Goal: Task Accomplishment & Management: Use online tool/utility

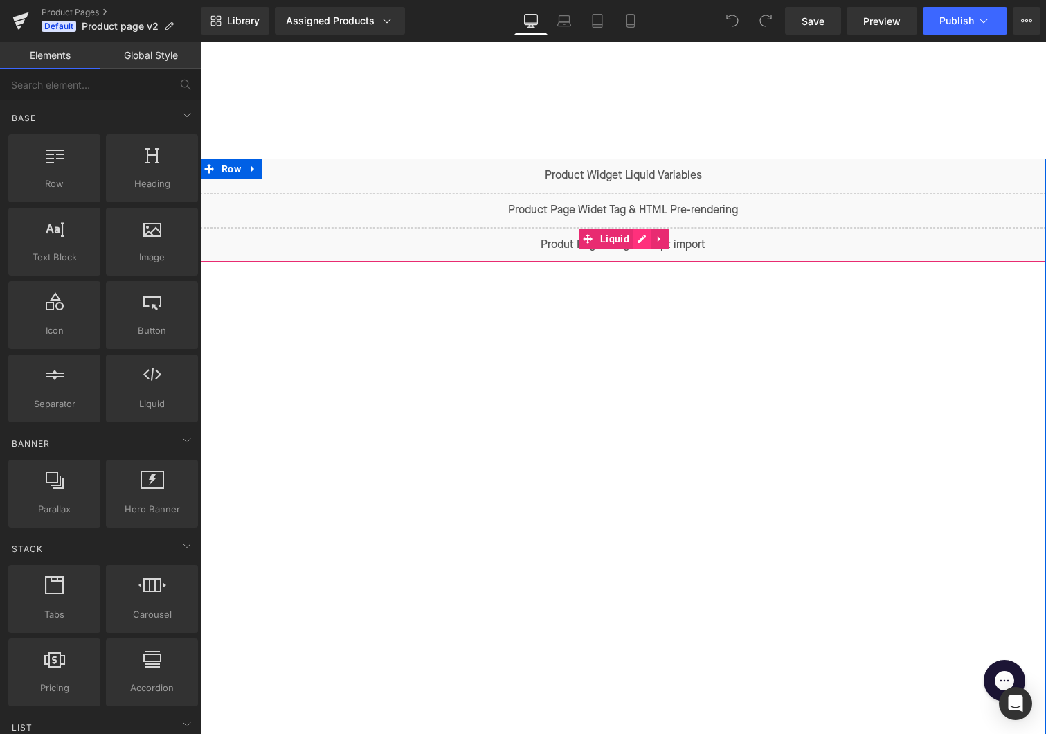
click at [639, 239] on div "Liquid" at bounding box center [623, 245] width 846 height 35
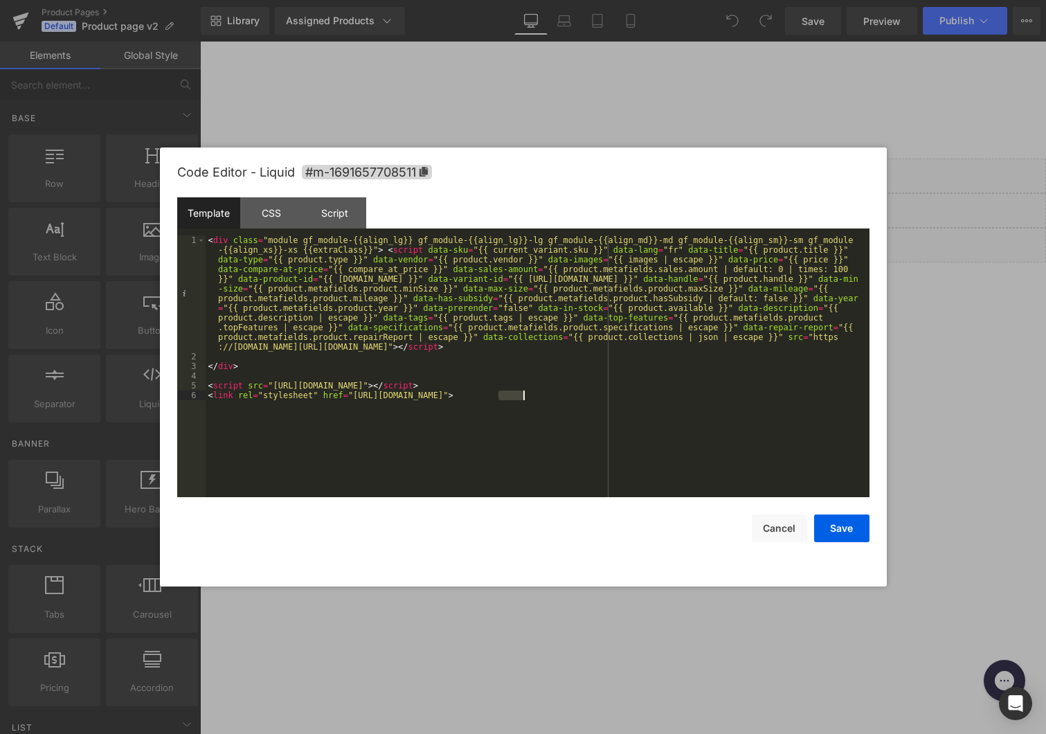
drag, startPoint x: 500, startPoint y: 394, endPoint x: 522, endPoint y: 392, distance: 22.2
click at [522, 392] on div "< div class = "module gf_module-{{align_lg}} gf_module-{{align_lg}}-lg gf_modul…" at bounding box center [538, 429] width 664 height 388
click at [464, 385] on div "< div class = "module gf_module-{{align_lg}} gf_module-{{align_lg}}-lg gf_modul…" at bounding box center [538, 429] width 664 height 388
click at [480, 386] on div "< div class = "module gf_module-{{align_lg}} gf_module-{{align_lg}}-lg gf_modul…" at bounding box center [538, 429] width 664 height 388
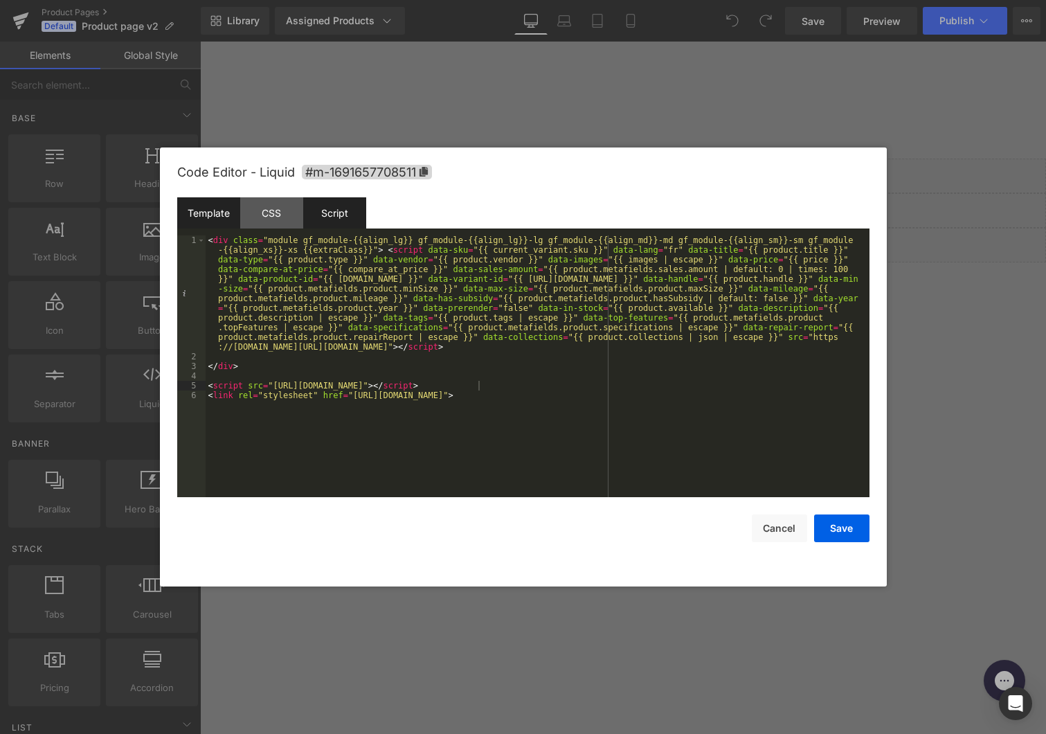
click at [323, 206] on div "Script" at bounding box center [334, 212] width 63 height 31
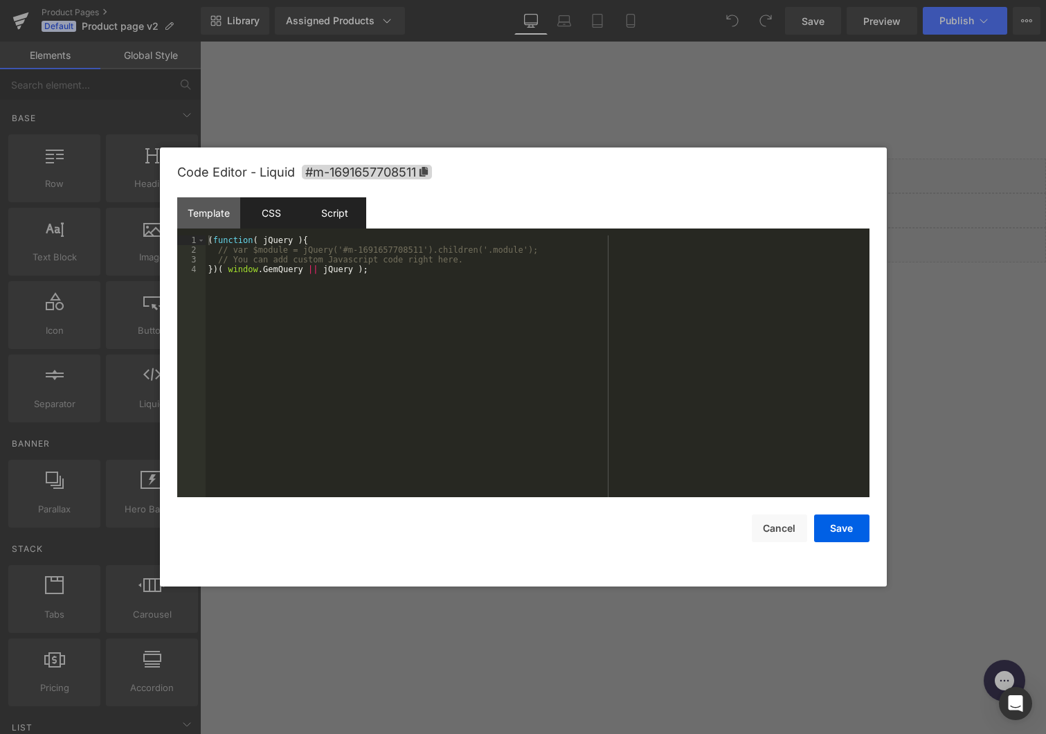
click at [264, 216] on div "CSS" at bounding box center [271, 212] width 63 height 31
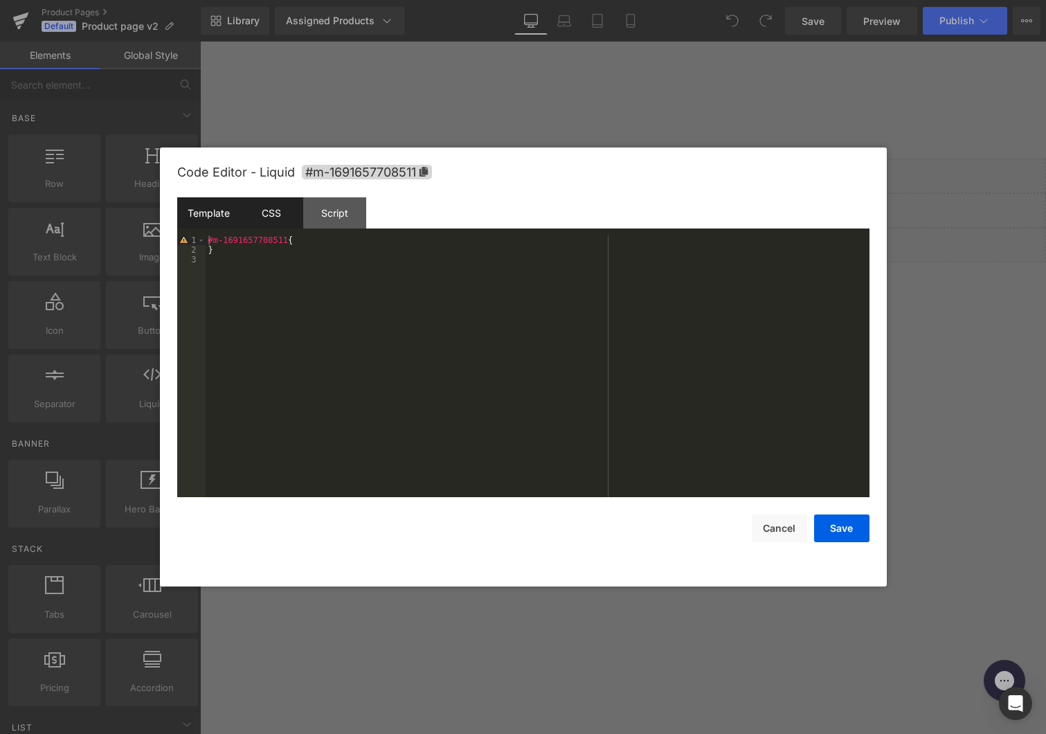
click at [218, 213] on div "Template" at bounding box center [208, 212] width 63 height 31
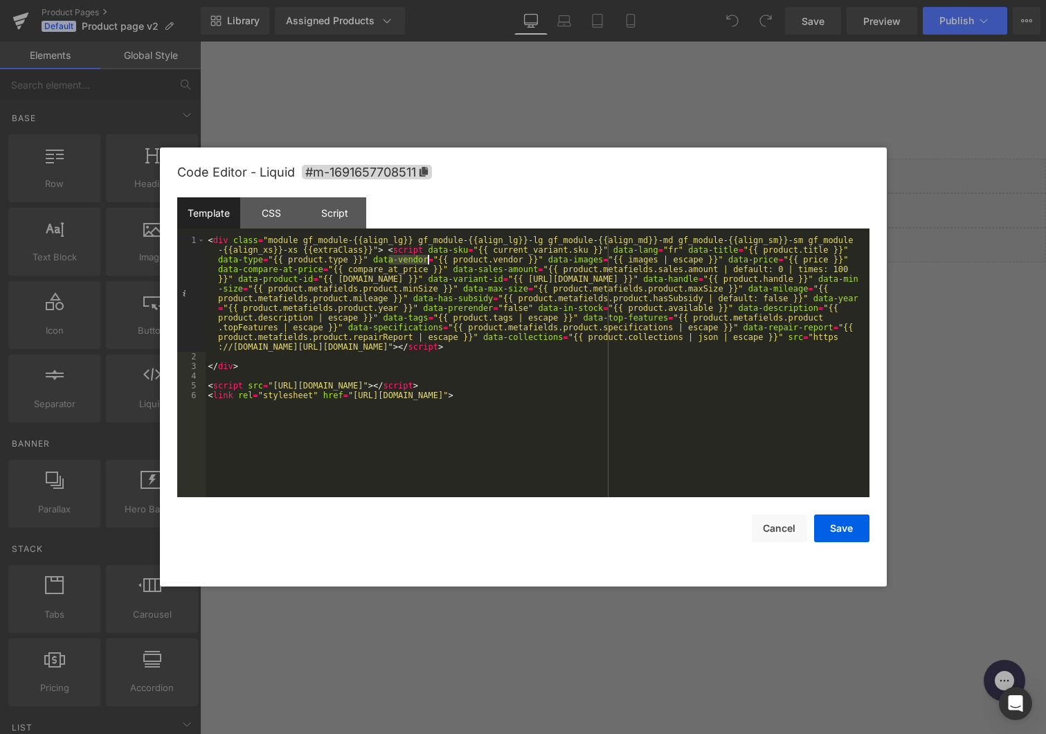
drag, startPoint x: 390, startPoint y: 260, endPoint x: 428, endPoint y: 259, distance: 38.1
click at [428, 260] on div "< div class = "module gf_module-{{align_lg}} gf_module-{{align_lg}}-lg gf_modul…" at bounding box center [538, 429] width 664 height 388
click at [428, 259] on div "< div class = "module gf_module-{{align_lg}} gf_module-{{align_lg}}-lg gf_modul…" at bounding box center [538, 429] width 664 height 388
drag, startPoint x: 428, startPoint y: 259, endPoint x: 374, endPoint y: 261, distance: 54.7
click at [374, 261] on div "< div class = "module gf_module-{{align_lg}} gf_module-{{align_lg}}-lg gf_modul…" at bounding box center [538, 429] width 664 height 388
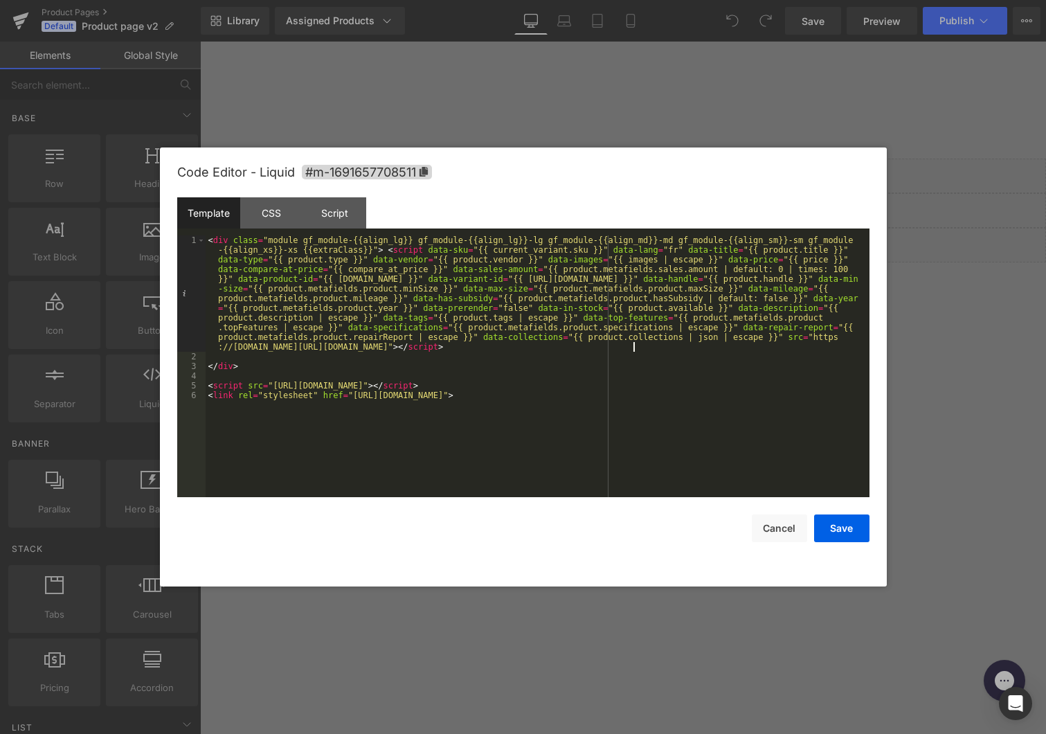
click at [633, 346] on div "< div class = "module gf_module-{{align_lg}} gf_module-{{align_lg}}-lg gf_modul…" at bounding box center [538, 429] width 664 height 388
click at [773, 524] on button "Cancel" at bounding box center [779, 528] width 55 height 28
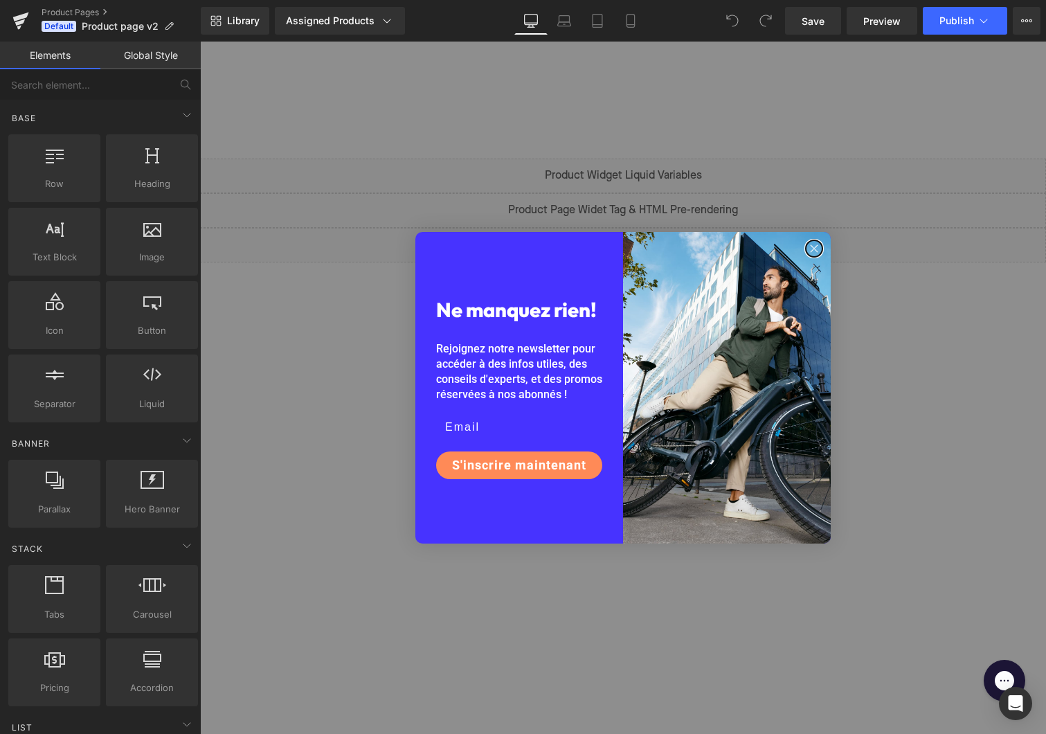
click at [814, 248] on icon "Close dialog" at bounding box center [813, 248] width 7 height 7
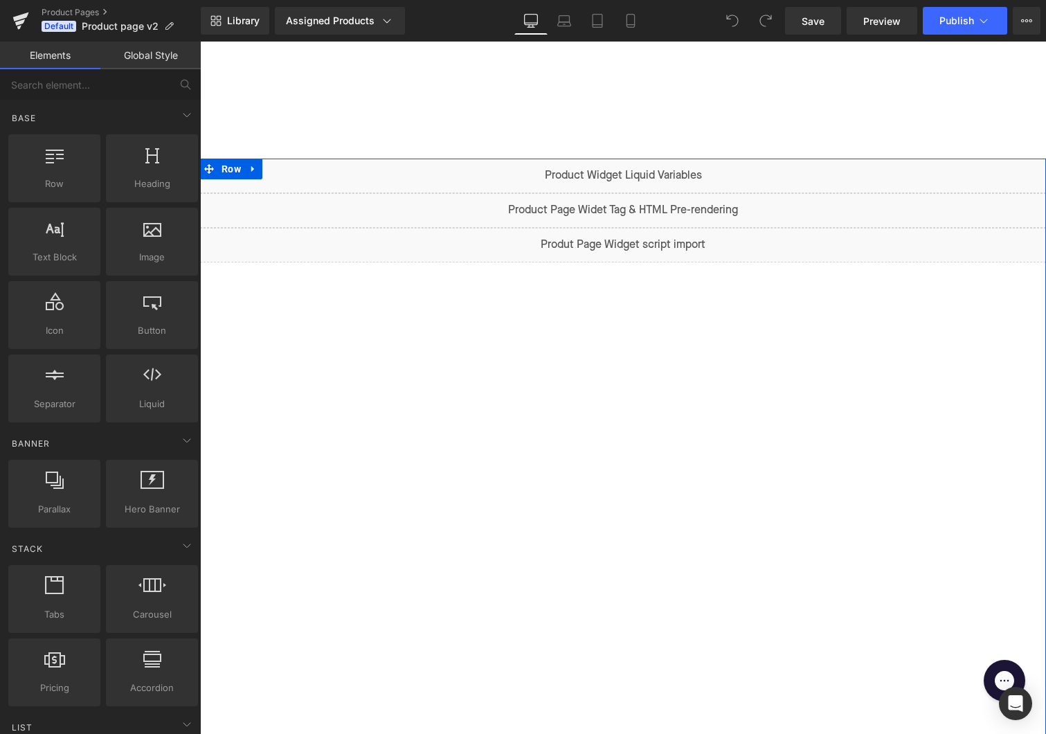
click at [642, 167] on div "Liquid" at bounding box center [623, 175] width 846 height 35
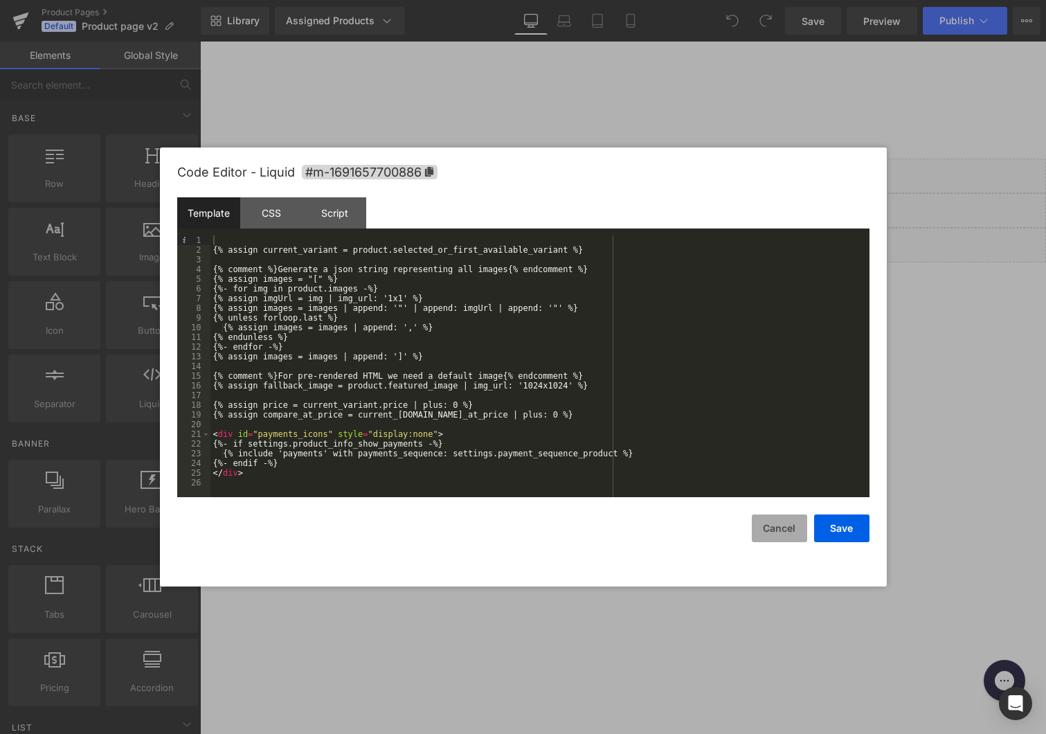
click at [777, 525] on button "Cancel" at bounding box center [779, 528] width 55 height 28
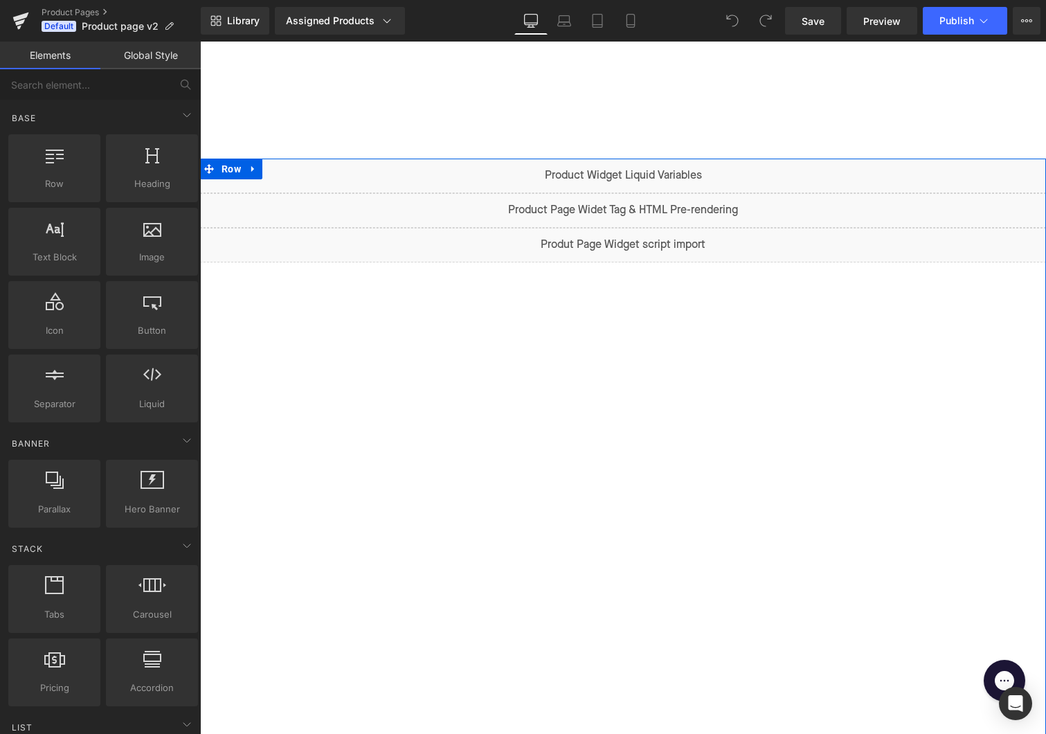
click at [643, 168] on div "Liquid" at bounding box center [623, 175] width 846 height 35
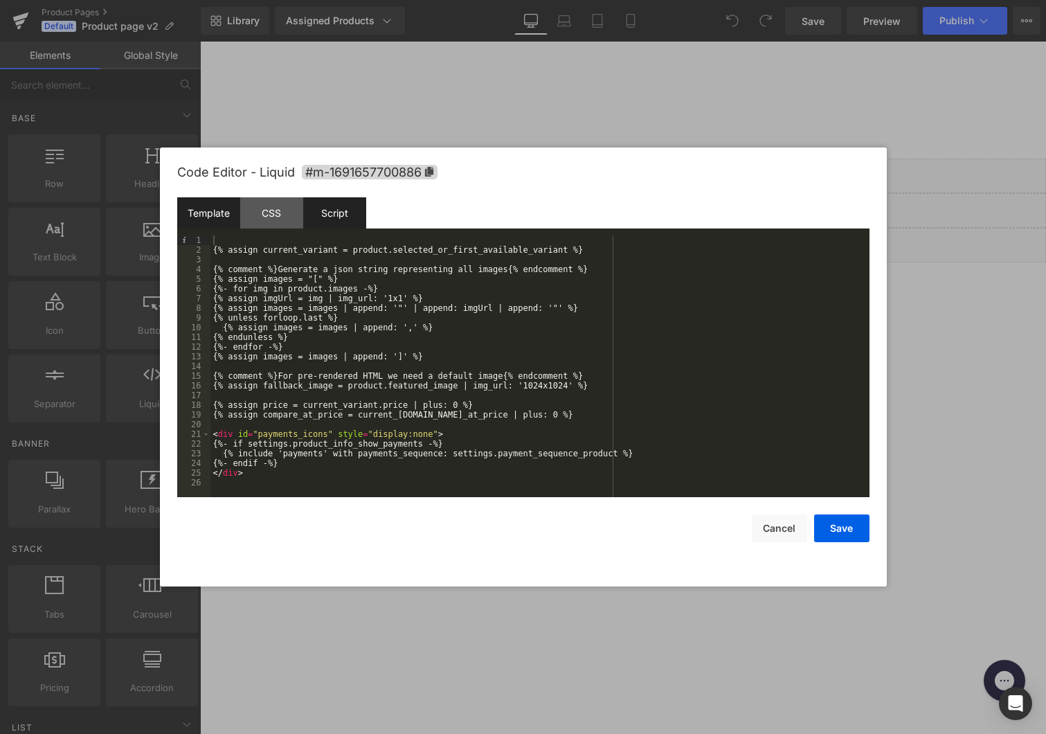
click at [344, 212] on div "Script" at bounding box center [334, 212] width 63 height 31
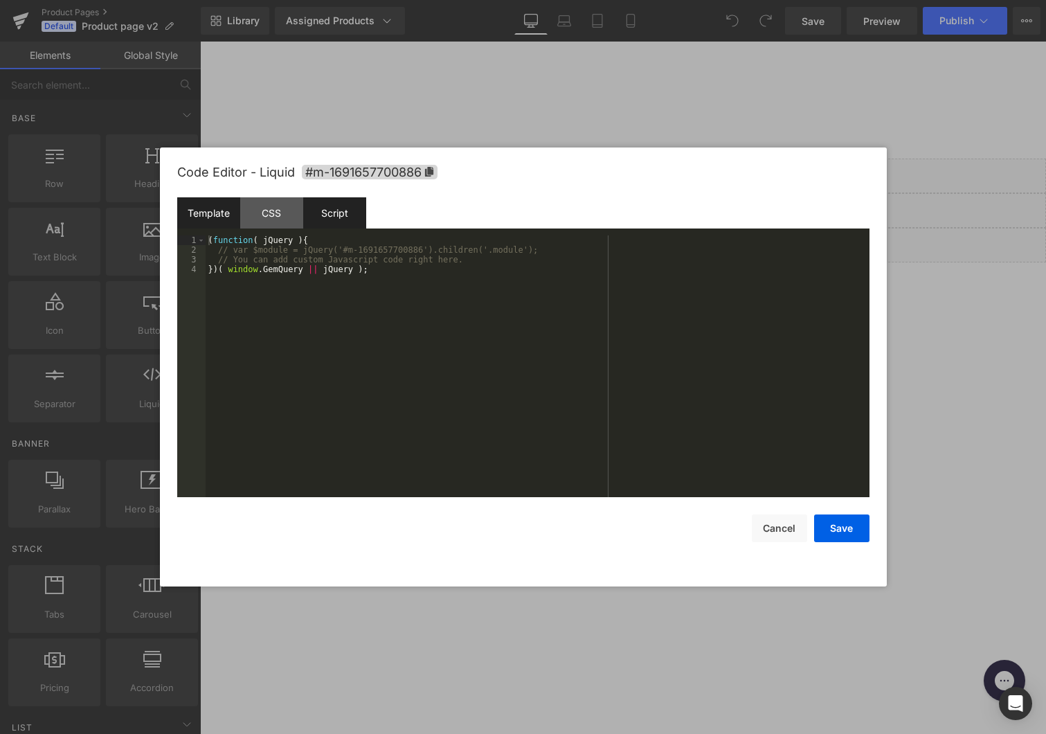
click at [201, 217] on div "Template" at bounding box center [208, 212] width 63 height 31
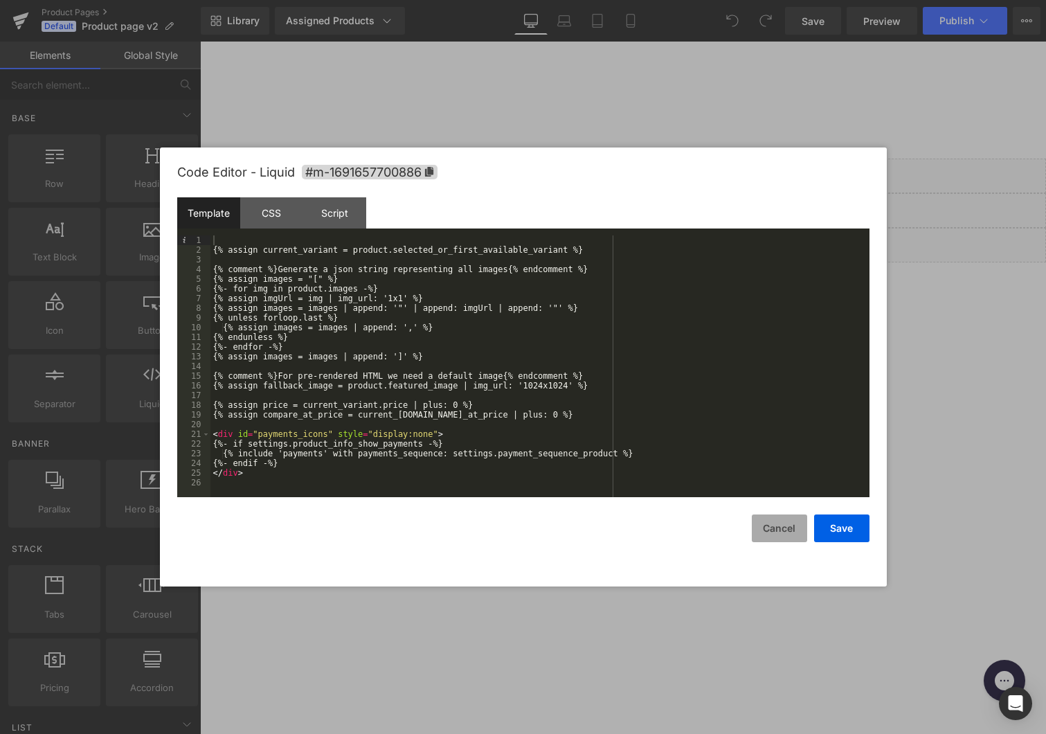
click at [766, 524] on button "Cancel" at bounding box center [779, 528] width 55 height 28
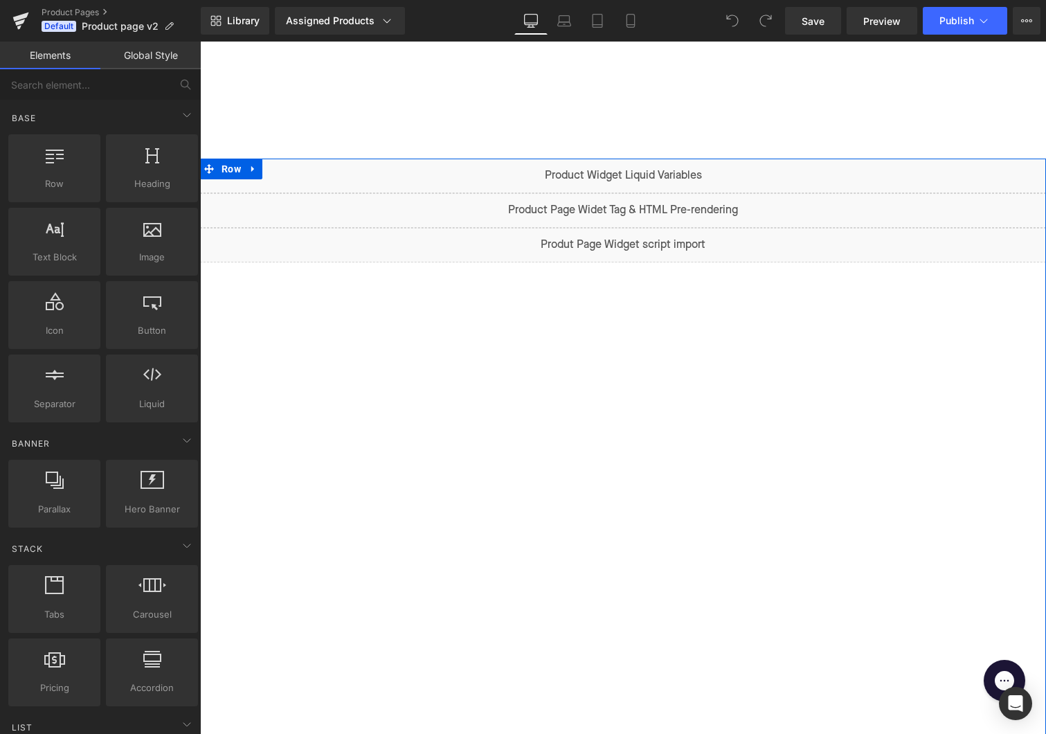
click at [635, 203] on div "Liquid" at bounding box center [623, 210] width 846 height 35
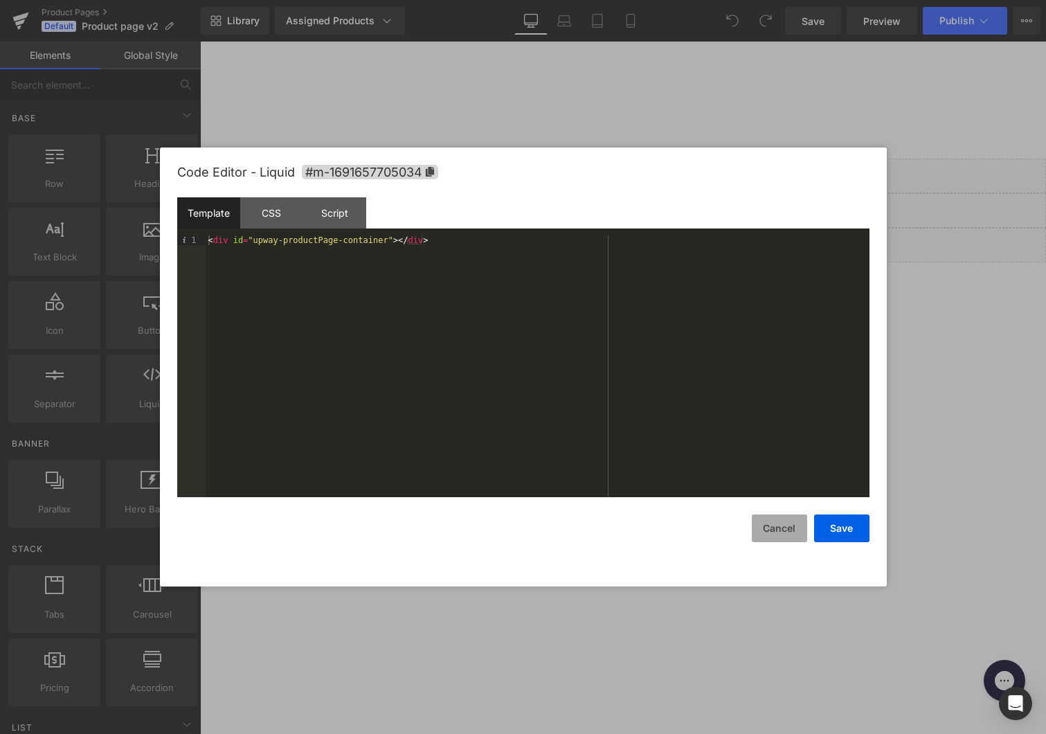
click at [779, 529] on button "Cancel" at bounding box center [779, 528] width 55 height 28
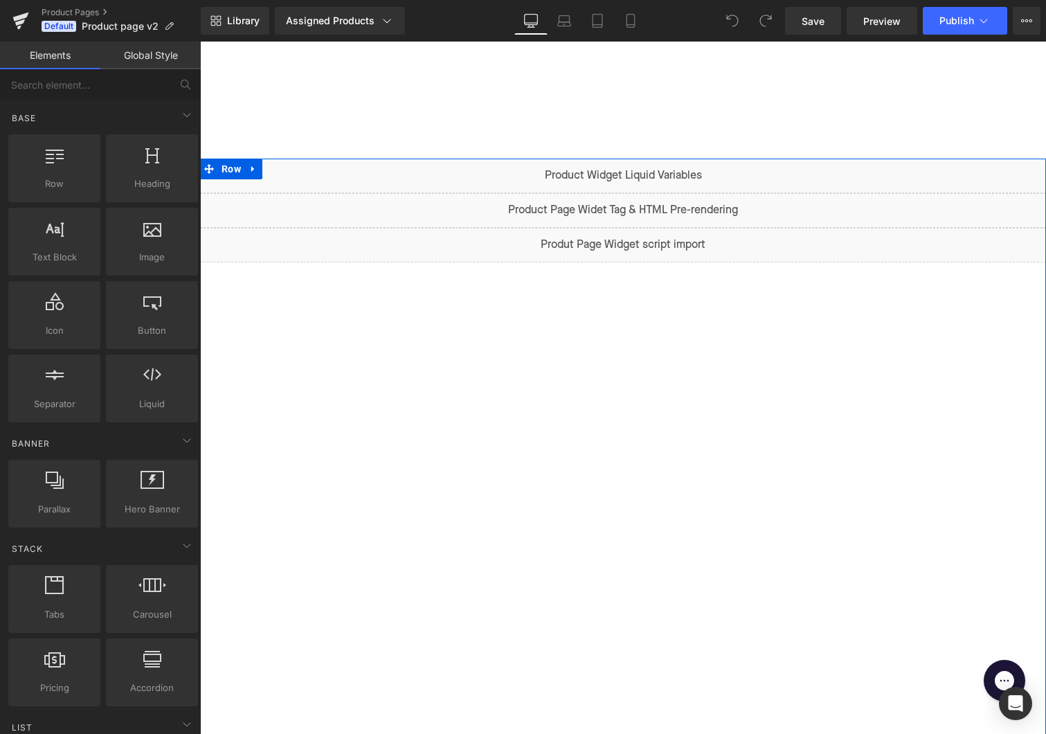
click at [639, 240] on div "Liquid" at bounding box center [623, 245] width 846 height 35
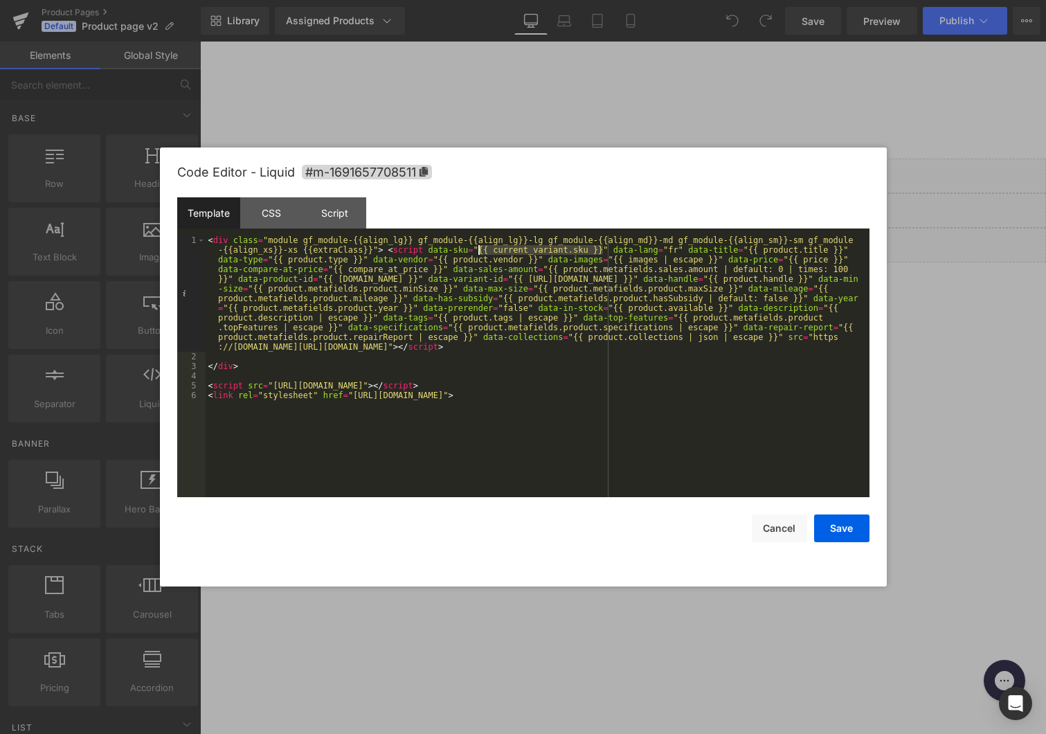
drag, startPoint x: 603, startPoint y: 250, endPoint x: 480, endPoint y: 247, distance: 123.2
click at [480, 247] on div "< div class = "module gf_module-{{align_lg}} gf_module-{{align_lg}}-lg gf_modul…" at bounding box center [538, 429] width 664 height 388
click at [471, 352] on div "< div class = "module gf_module-{{align_lg}} gf_module-{{align_lg}}-lg gf_modul…" at bounding box center [538, 429] width 664 height 388
click at [572, 307] on div "< div class = "module gf_module-{{align_lg}} gf_module-{{align_lg}}-lg gf_modul…" at bounding box center [538, 429] width 664 height 388
click at [615, 323] on div "< div class = "module gf_module-{{align_lg}} gf_module-{{align_lg}}-lg gf_modul…" at bounding box center [538, 429] width 664 height 388
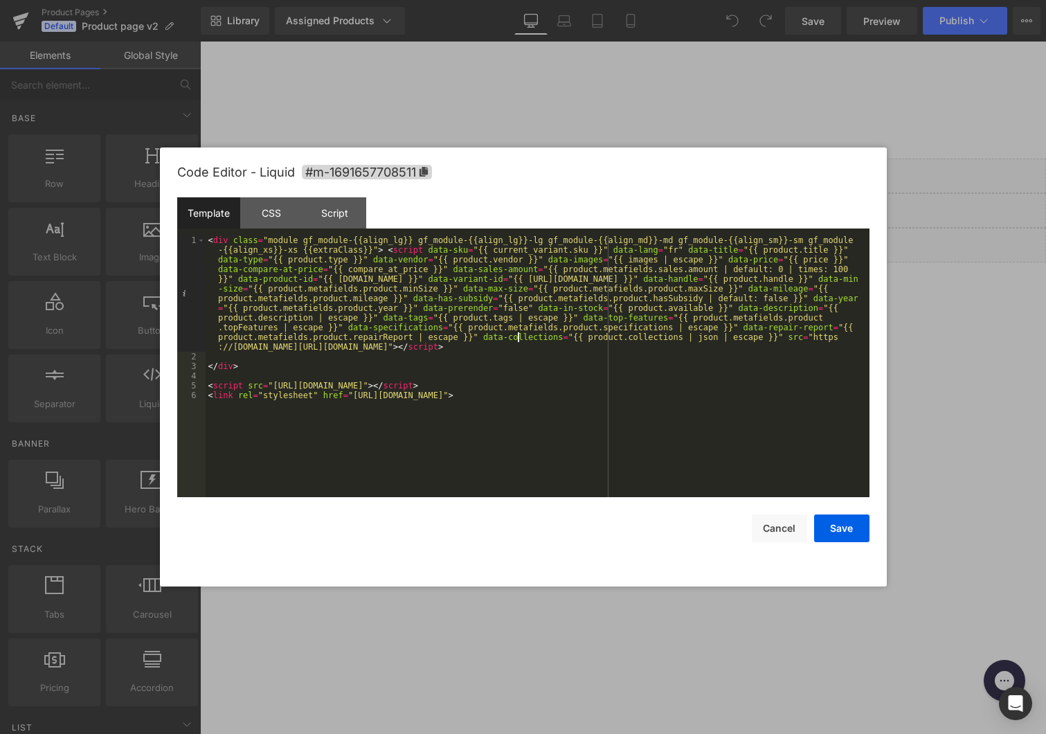
click at [520, 334] on div "< div class = "module gf_module-{{align_lg}} gf_module-{{align_lg}}-lg gf_modul…" at bounding box center [538, 429] width 664 height 388
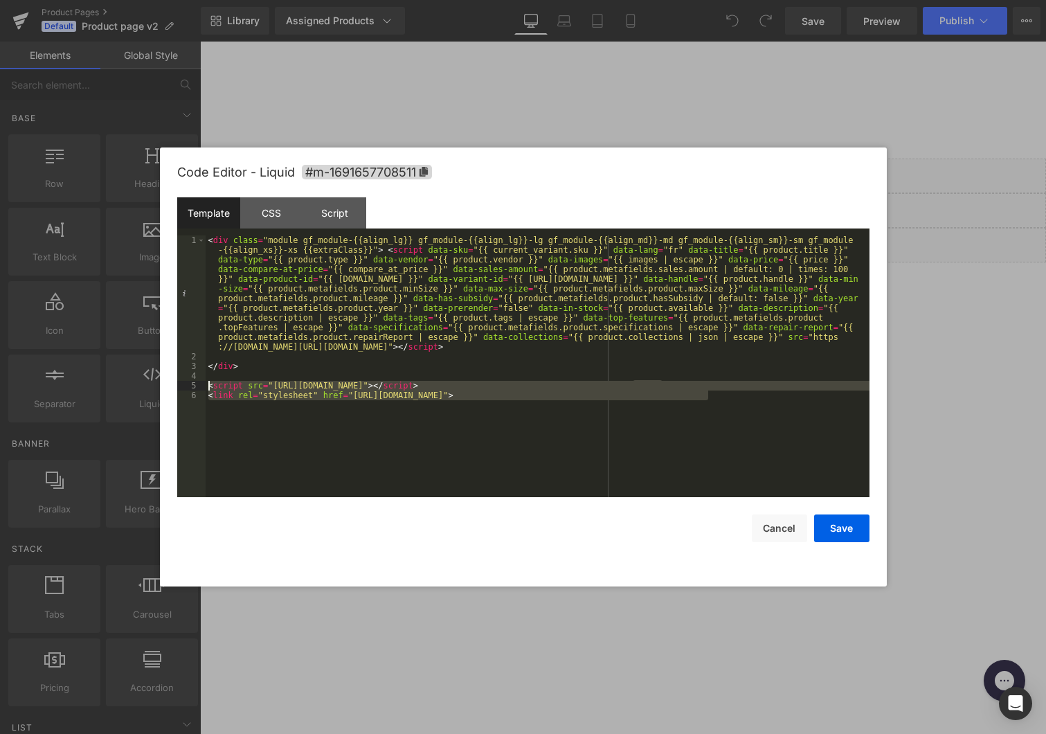
drag, startPoint x: 720, startPoint y: 394, endPoint x: 200, endPoint y: 387, distance: 519.8
click at [200, 387] on pre "1 2 3 4 5 6 < div class = "module gf_module-{{align_lg}} gf_module-{{align_lg}}…" at bounding box center [523, 366] width 692 height 262
click at [593, 452] on div "< div class = "module gf_module-{{align_lg}} gf_module-{{align_lg}}-lg gf_modul…" at bounding box center [538, 429] width 664 height 388
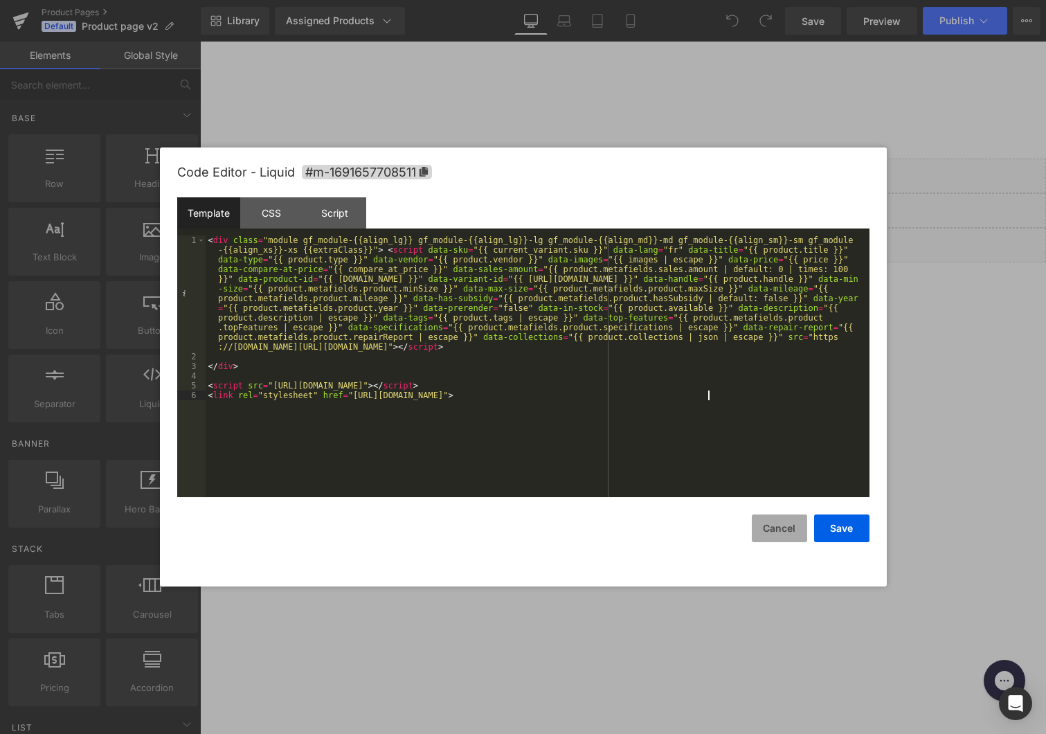
click at [770, 525] on button "Cancel" at bounding box center [779, 528] width 55 height 28
